Goal: Transaction & Acquisition: Purchase product/service

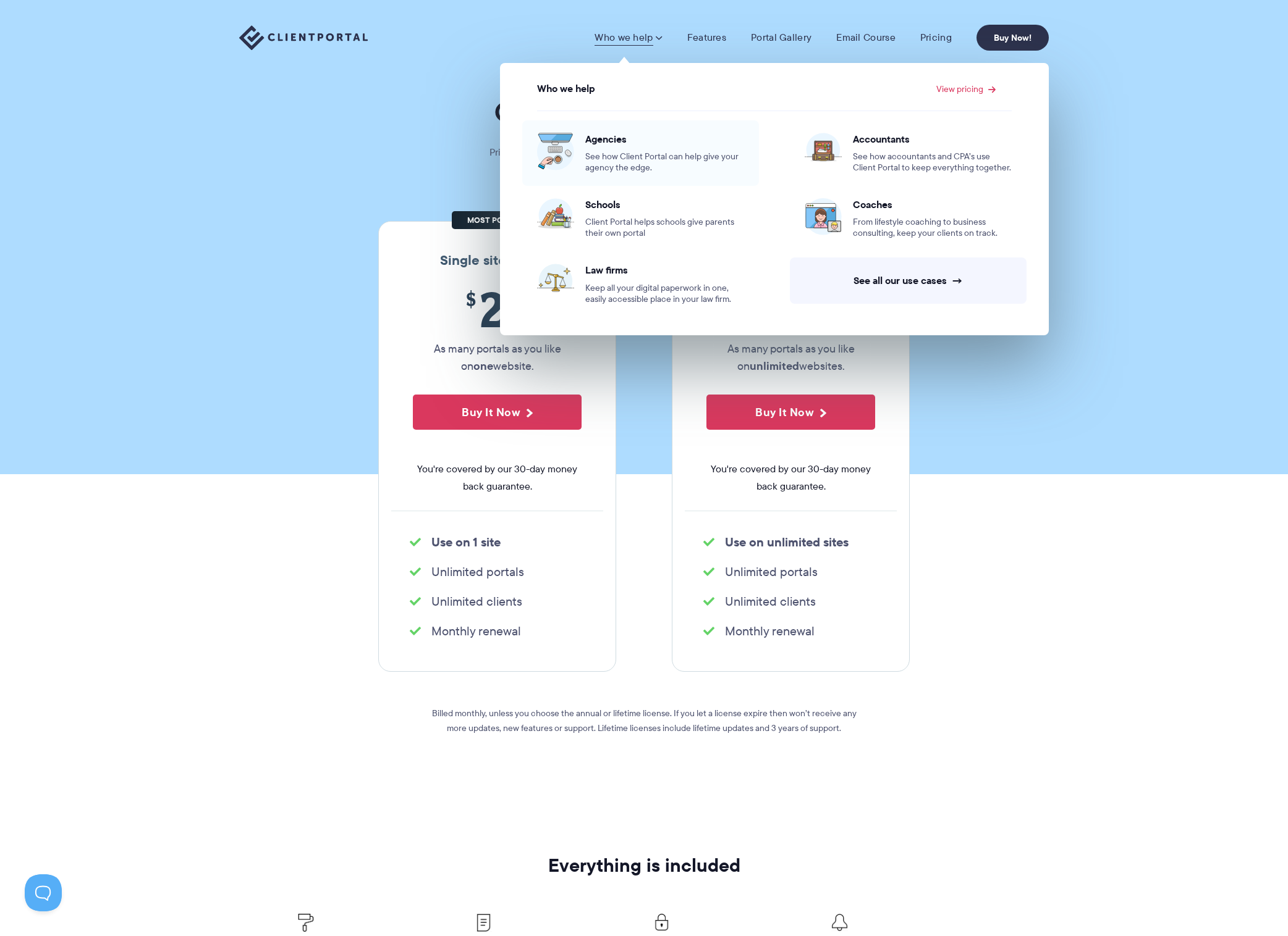
click at [600, 170] on span "See how Client Portal can help give your agency the edge." at bounding box center [664, 162] width 159 height 22
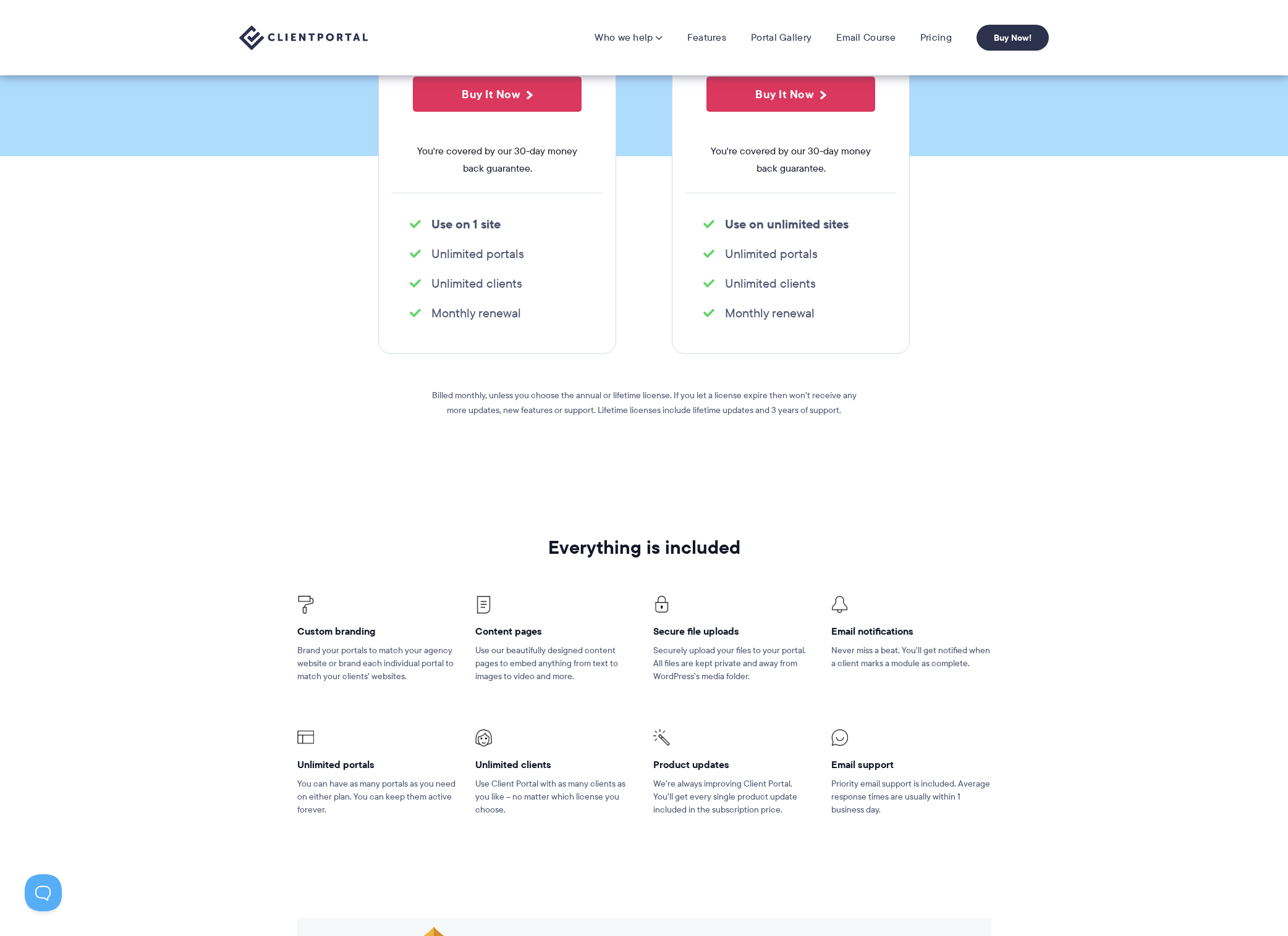
scroll to position [279, 0]
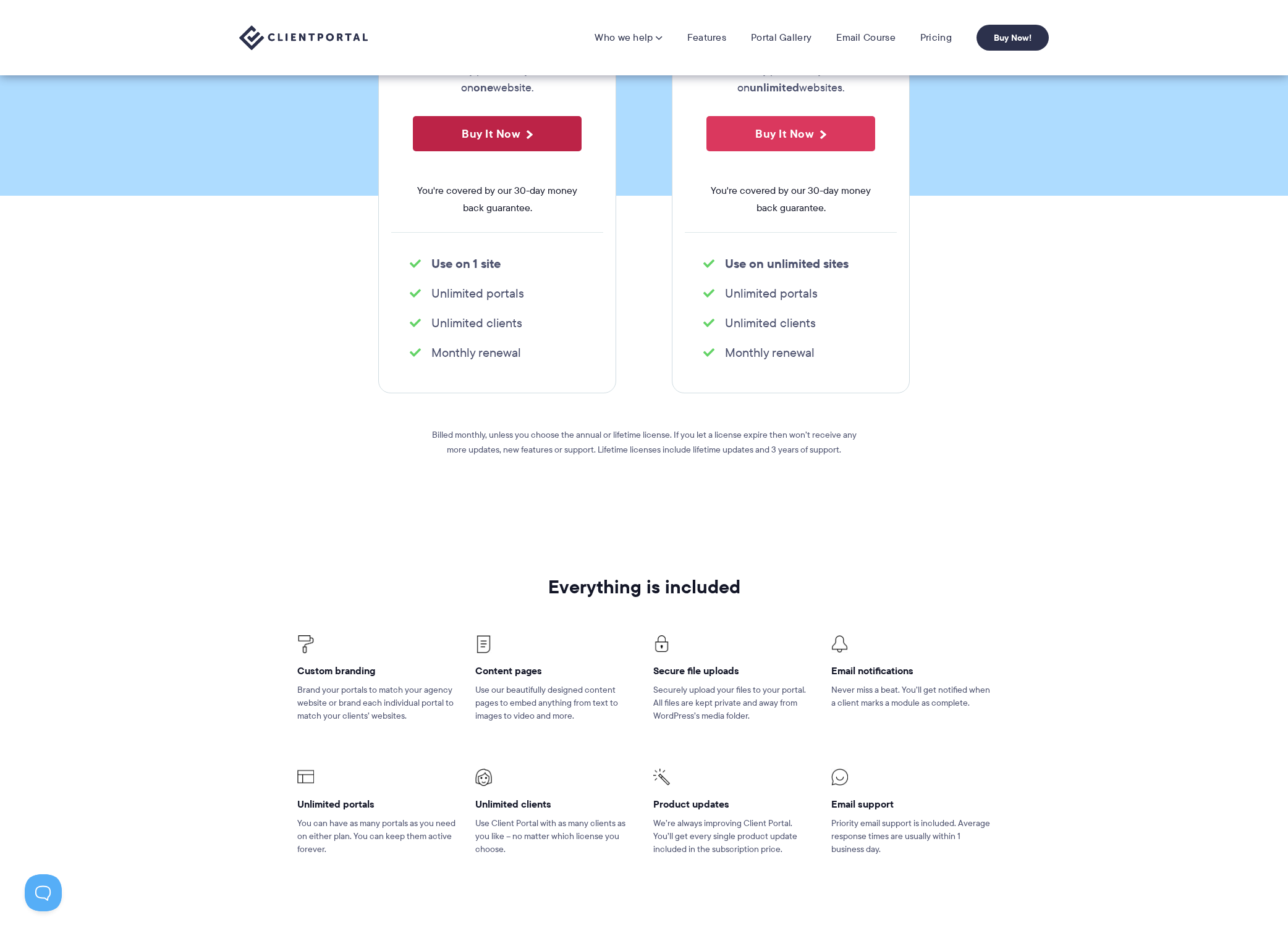
click at [504, 134] on button "Buy It Now" at bounding box center [497, 134] width 169 height 35
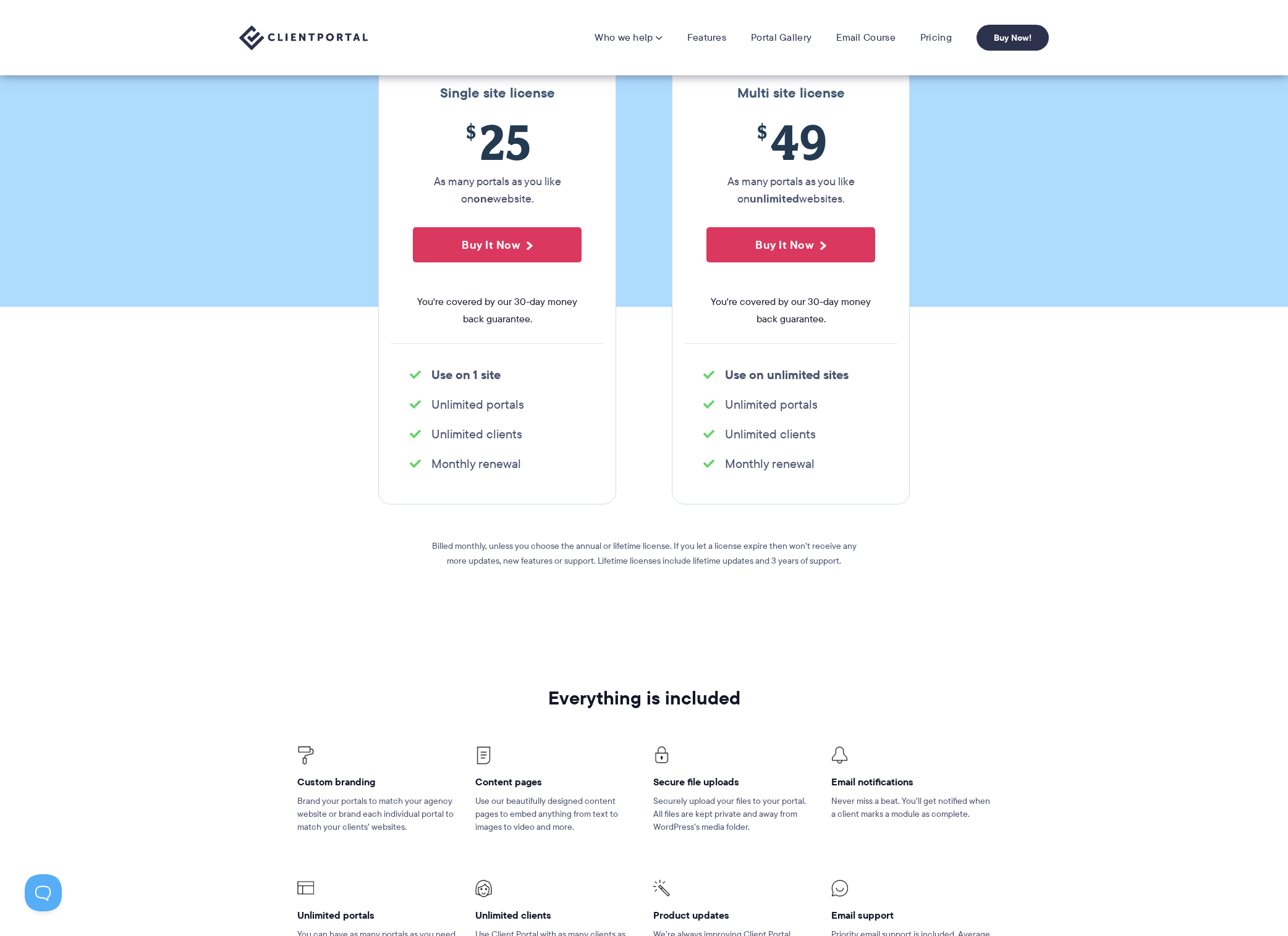
scroll to position [0, 0]
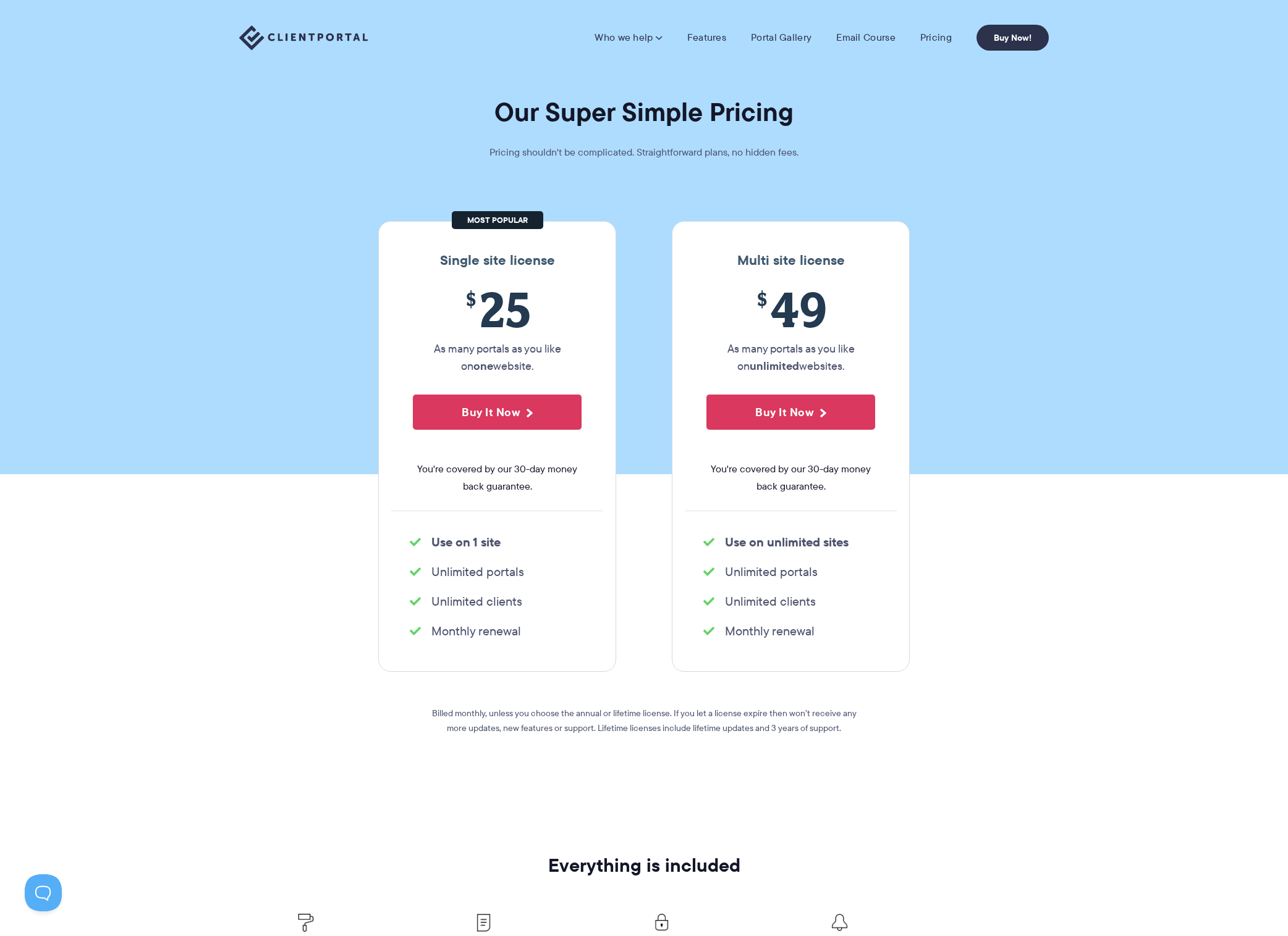
click at [1150, 394] on section "Our Super Simple Pricing Pricing shouldn't be complicated. Straightforward plan…" at bounding box center [644, 237] width 1288 height 475
drag, startPoint x: 310, startPoint y: 221, endPoint x: 300, endPoint y: 224, distance: 10.4
click at [307, 217] on section "Our Super Simple Pricing Pricing shouldn't be complicated. Straightforward plan…" at bounding box center [644, 237] width 1288 height 475
drag, startPoint x: 290, startPoint y: 216, endPoint x: 288, endPoint y: 223, distance: 7.3
click at [290, 216] on section "Our Super Simple Pricing Pricing shouldn't be complicated. Straightforward plan…" at bounding box center [644, 237] width 1288 height 475
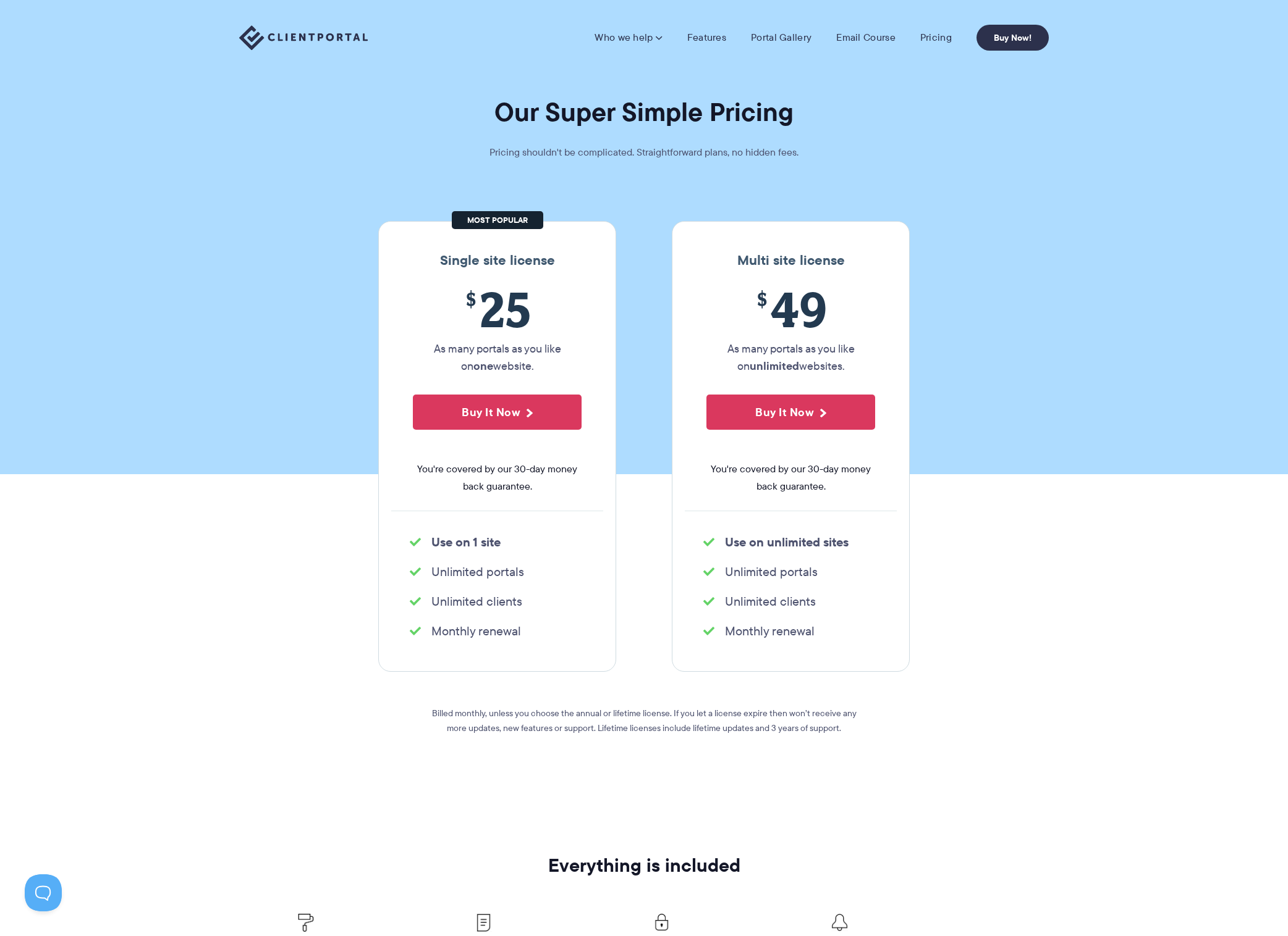
click at [269, 228] on section "Our Super Simple Pricing Pricing shouldn't be complicated. Straightforward plan…" at bounding box center [644, 237] width 1288 height 475
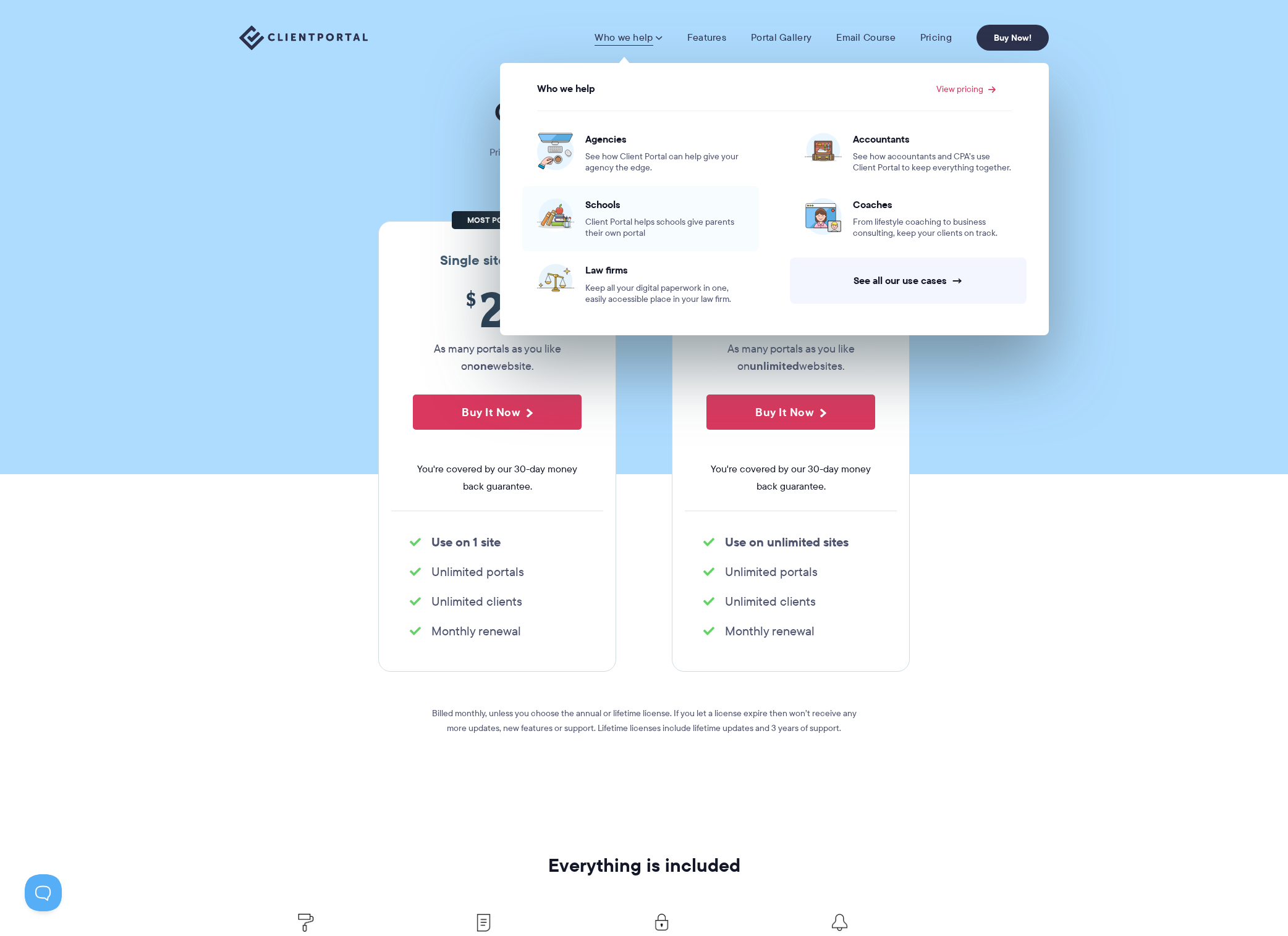
click at [615, 229] on span "Client Portal helps schools give parents their own portal" at bounding box center [664, 228] width 159 height 22
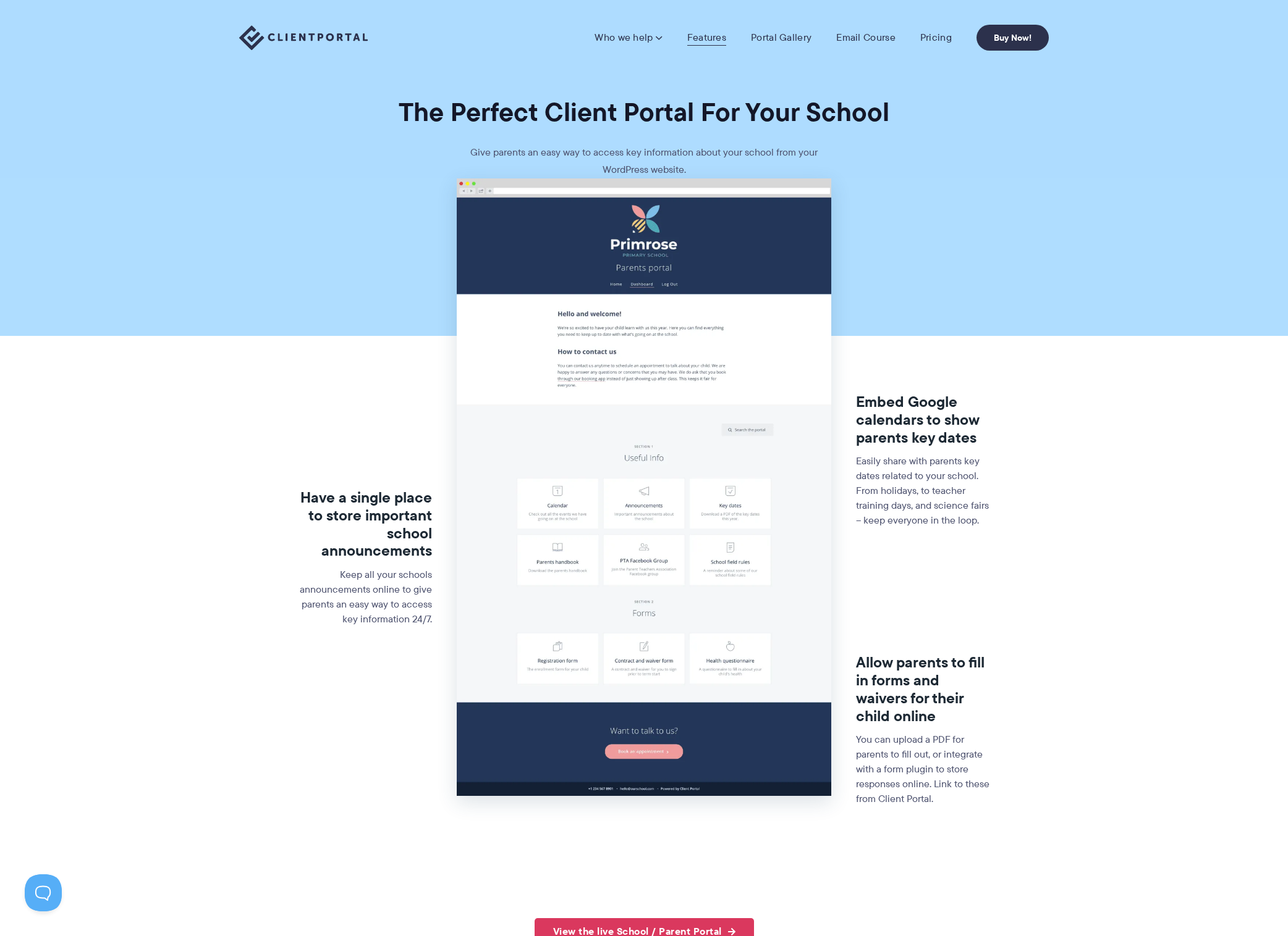
click at [707, 40] on link "Features" at bounding box center [706, 38] width 39 height 12
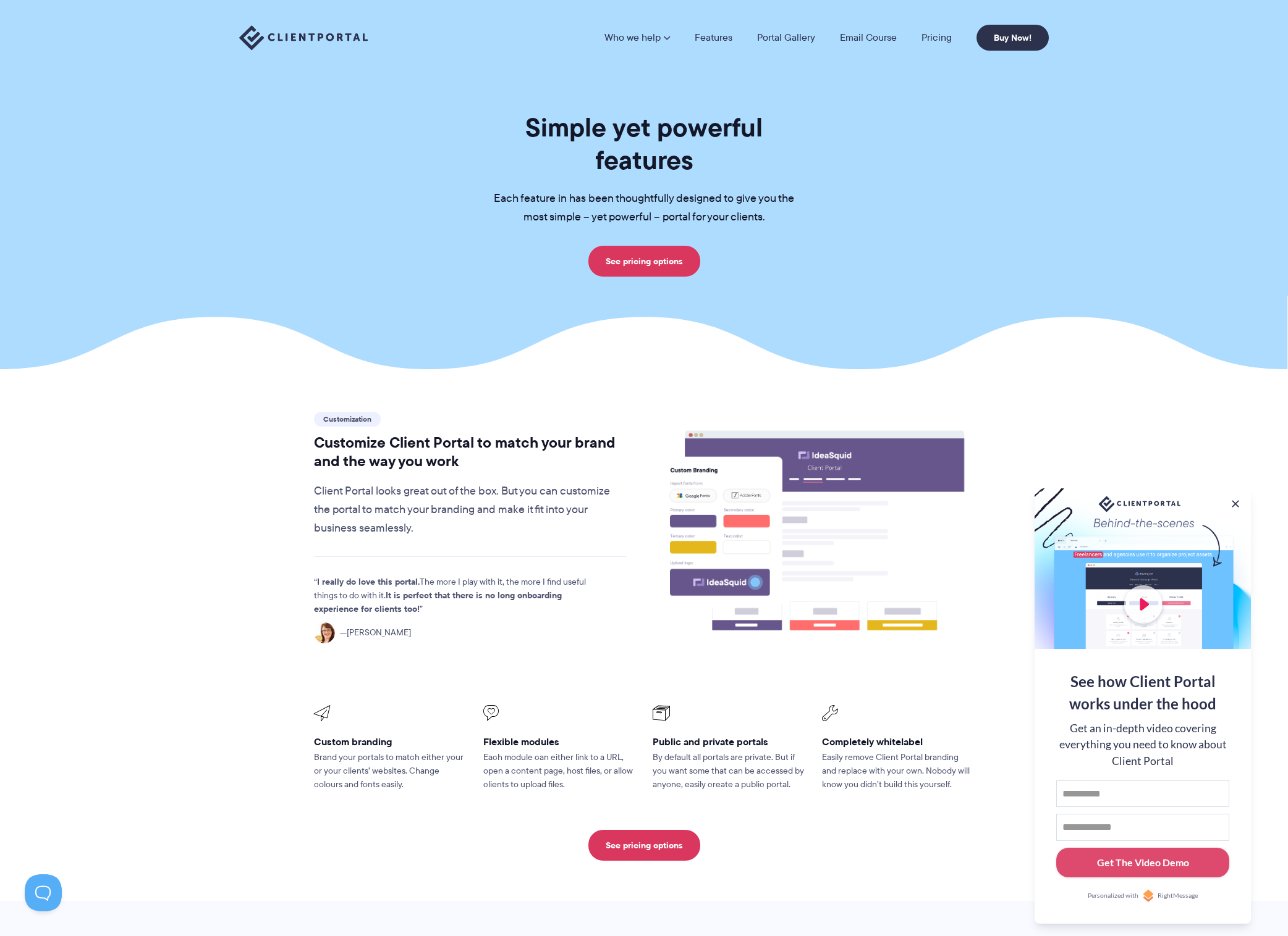
click at [1130, 327] on section "Simple yet powerful features Each feature in has been thoughtfully designed to …" at bounding box center [644, 185] width 1288 height 369
